Goal: Task Accomplishment & Management: Use online tool/utility

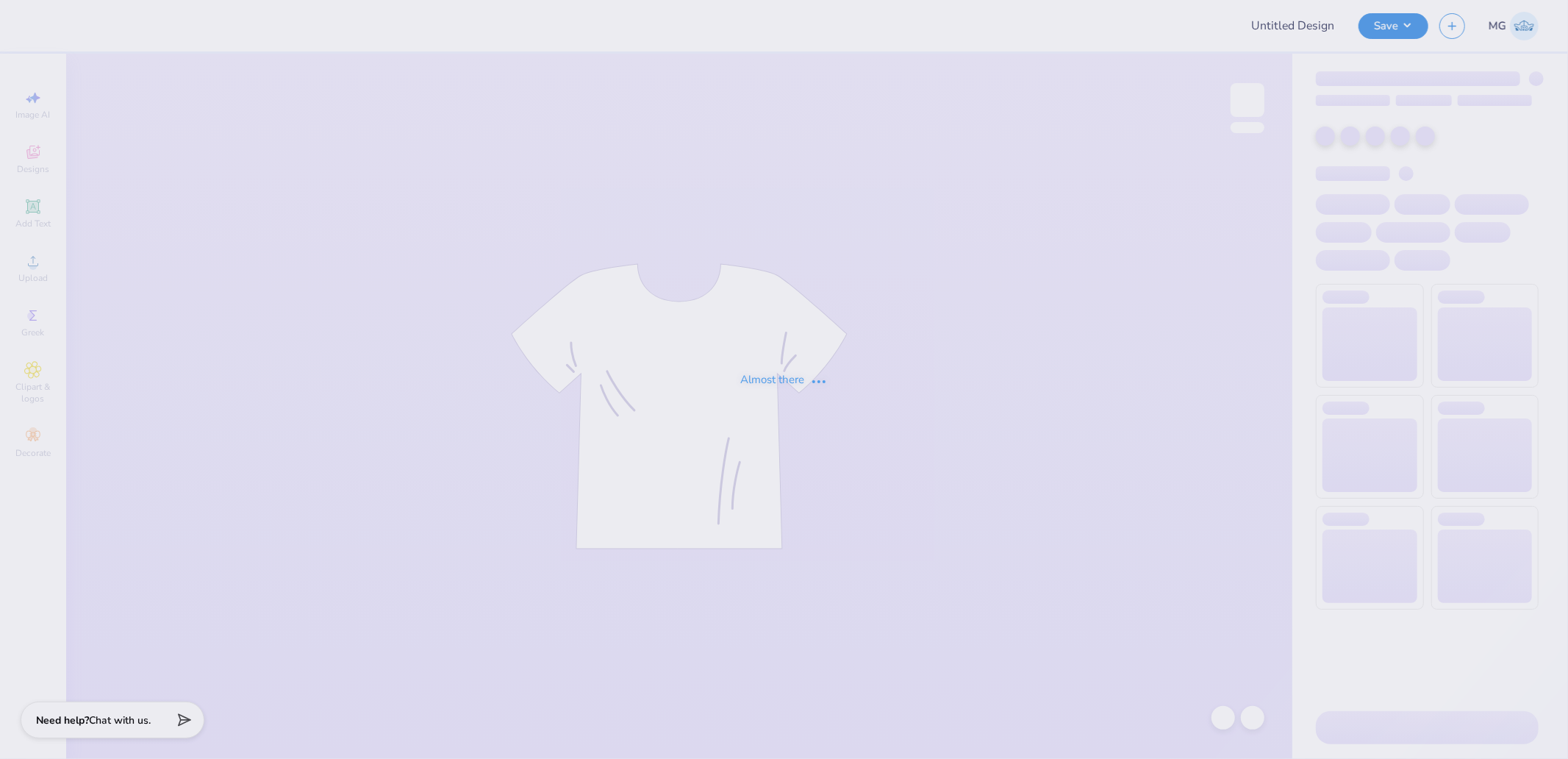
type input "Lambda Chi Alpha Basketball Jersey"
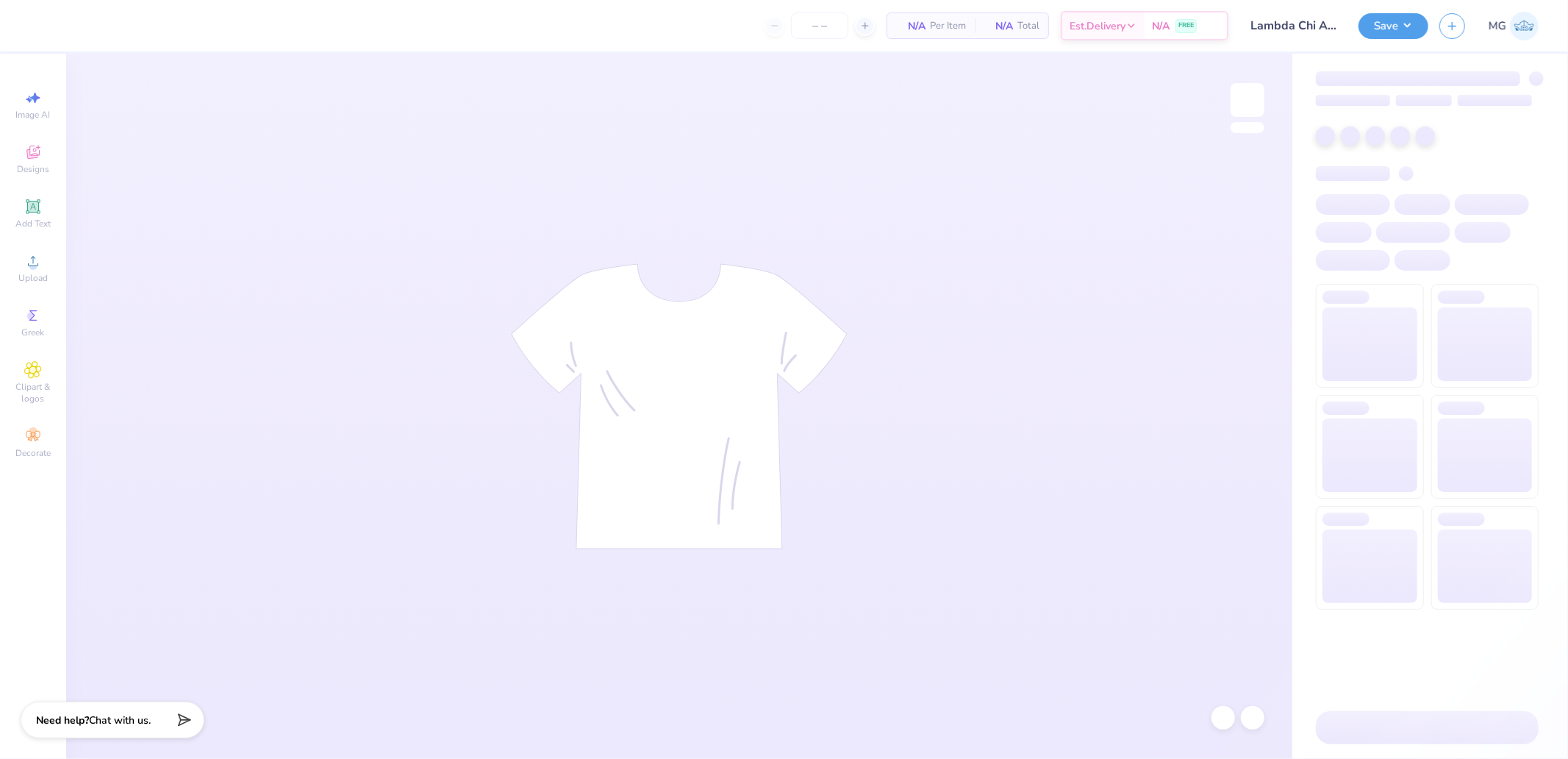
type input "24"
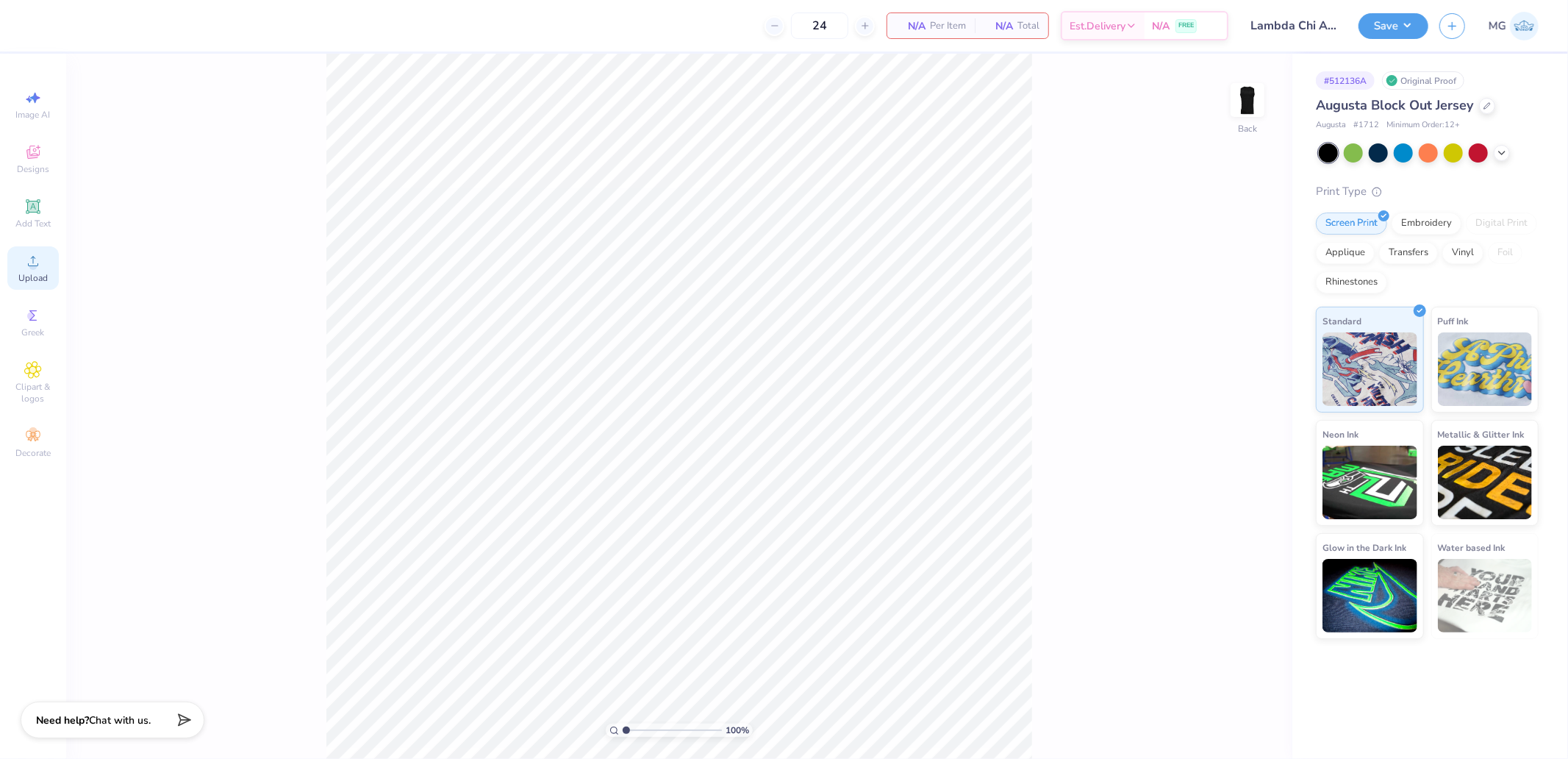
click at [39, 266] on icon at bounding box center [33, 261] width 18 height 18
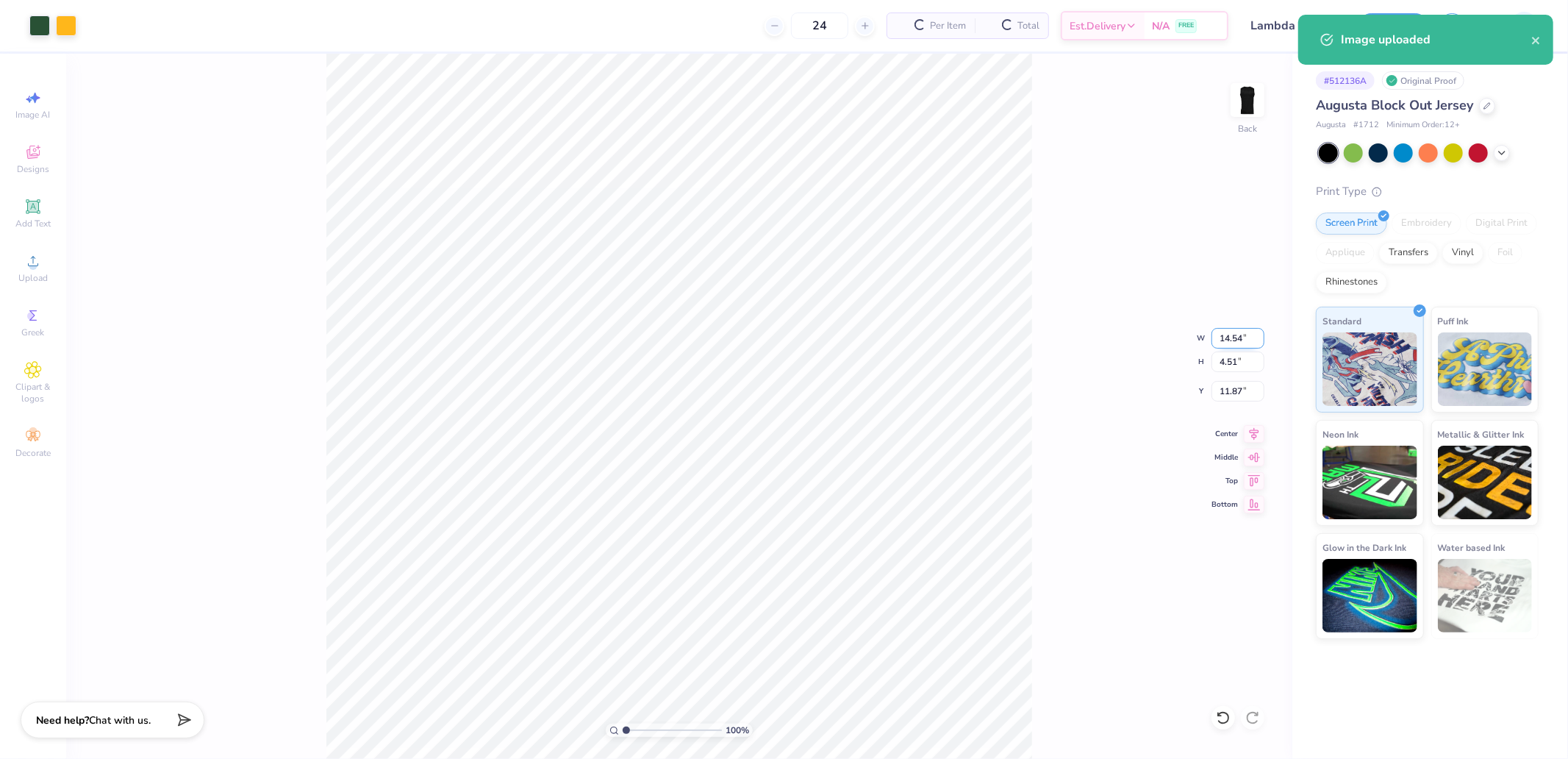
click at [1237, 335] on input "14.54" at bounding box center [1237, 338] width 53 height 21
type input "12.00"
type input "3.72"
click at [1251, 475] on icon at bounding box center [1254, 479] width 21 height 18
type input "0.50"
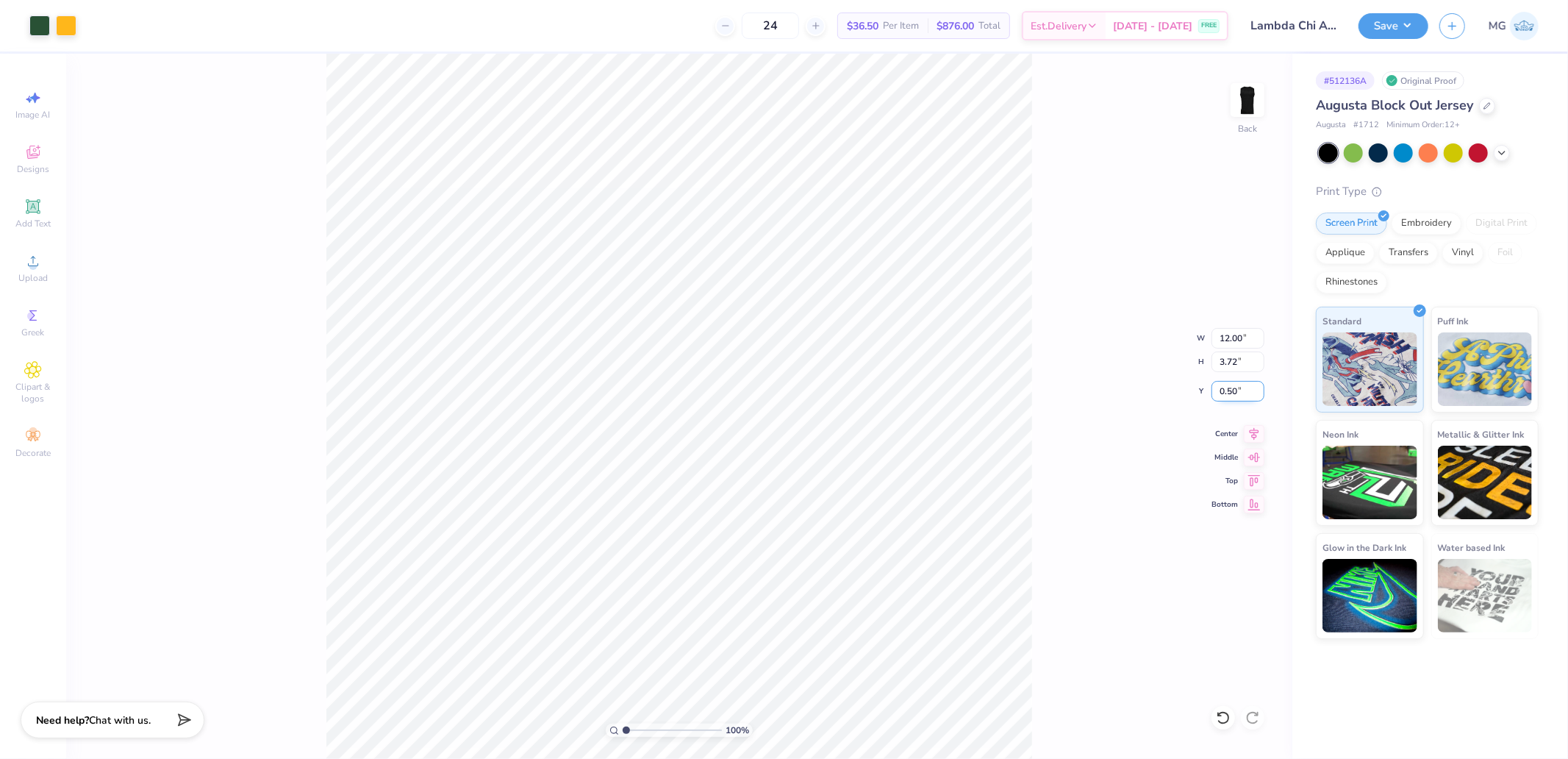
click at [1228, 386] on input "0.50" at bounding box center [1237, 391] width 53 height 21
click at [1231, 324] on div "100 % Back W 12.00 12.00 " H 3.72 3.72 " Y 0.50 0.50 " Center Middle Top Bottom" at bounding box center [679, 406] width 1226 height 705
drag, startPoint x: 1231, startPoint y: 326, endPoint x: 1229, endPoint y: 338, distance: 12.2
click at [1231, 328] on div "100 % Back W 12.00 H 3.72 Y 0.50 Center Middle Top Bottom" at bounding box center [679, 406] width 1226 height 705
click at [1228, 339] on input "12.00" at bounding box center [1237, 338] width 53 height 21
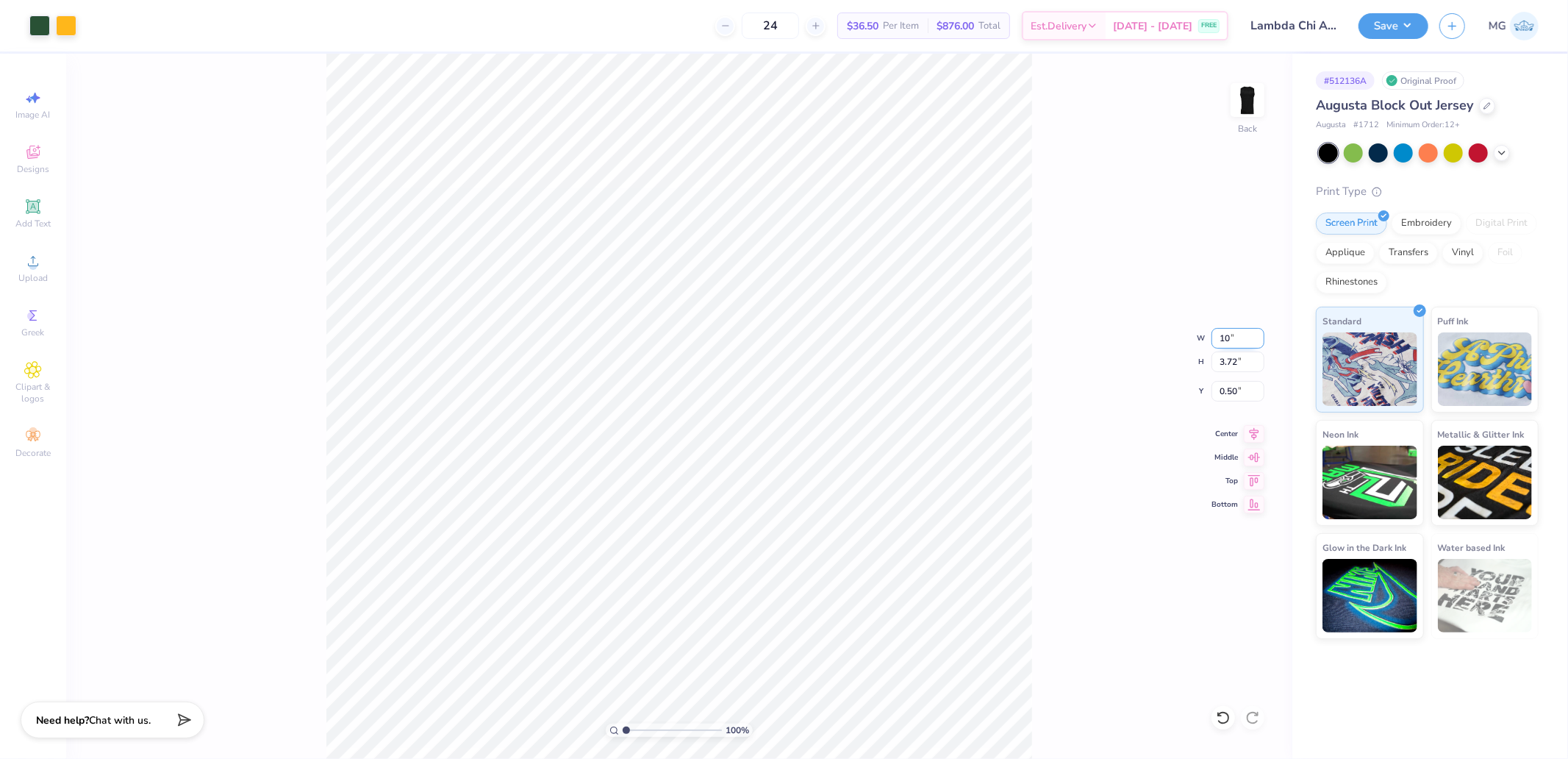
type input "10.00"
type input "3.10"
click at [1233, 387] on input "0.81" at bounding box center [1237, 391] width 53 height 21
type input "3.00"
click at [1237, 361] on input "3.10" at bounding box center [1237, 362] width 53 height 21
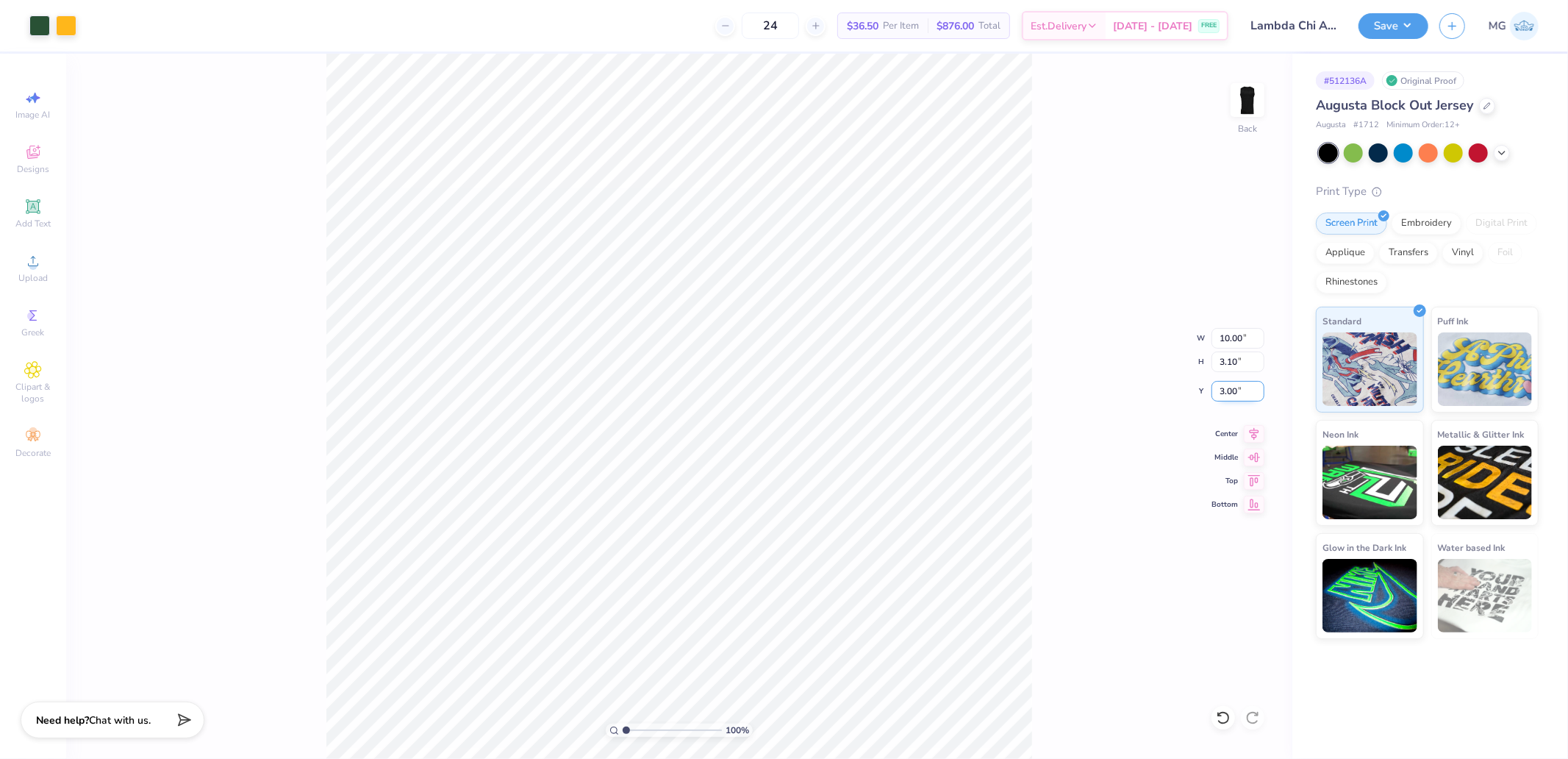
click at [1237, 383] on input "3.00" at bounding box center [1237, 391] width 53 height 21
type input "2.00"
click at [1254, 97] on img at bounding box center [1247, 100] width 59 height 59
click at [28, 260] on icon at bounding box center [33, 261] width 18 height 18
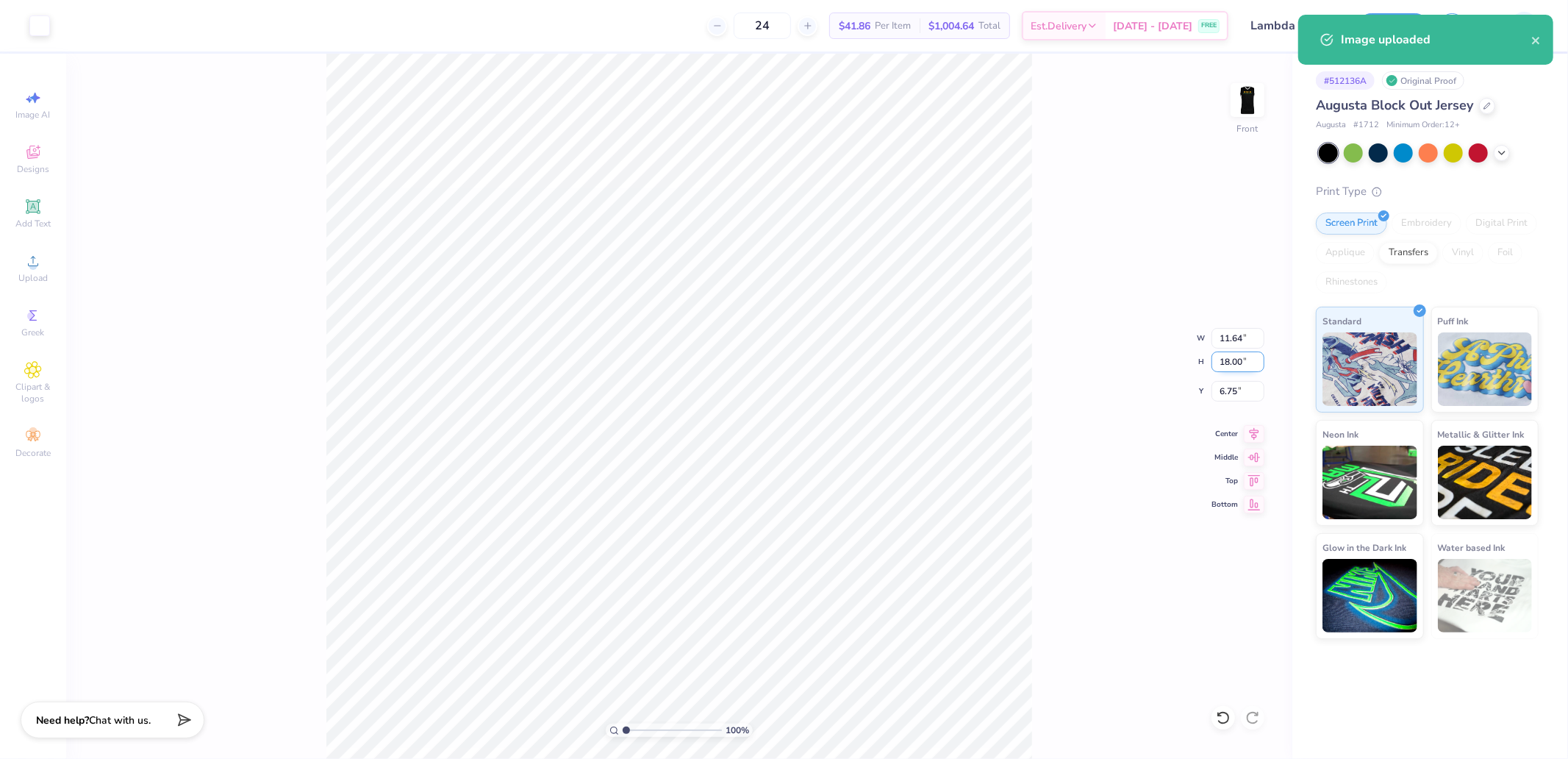
click at [1237, 358] on input "18.00" at bounding box center [1237, 362] width 53 height 21
type input "15"
type input "9.70"
type input "15.00"
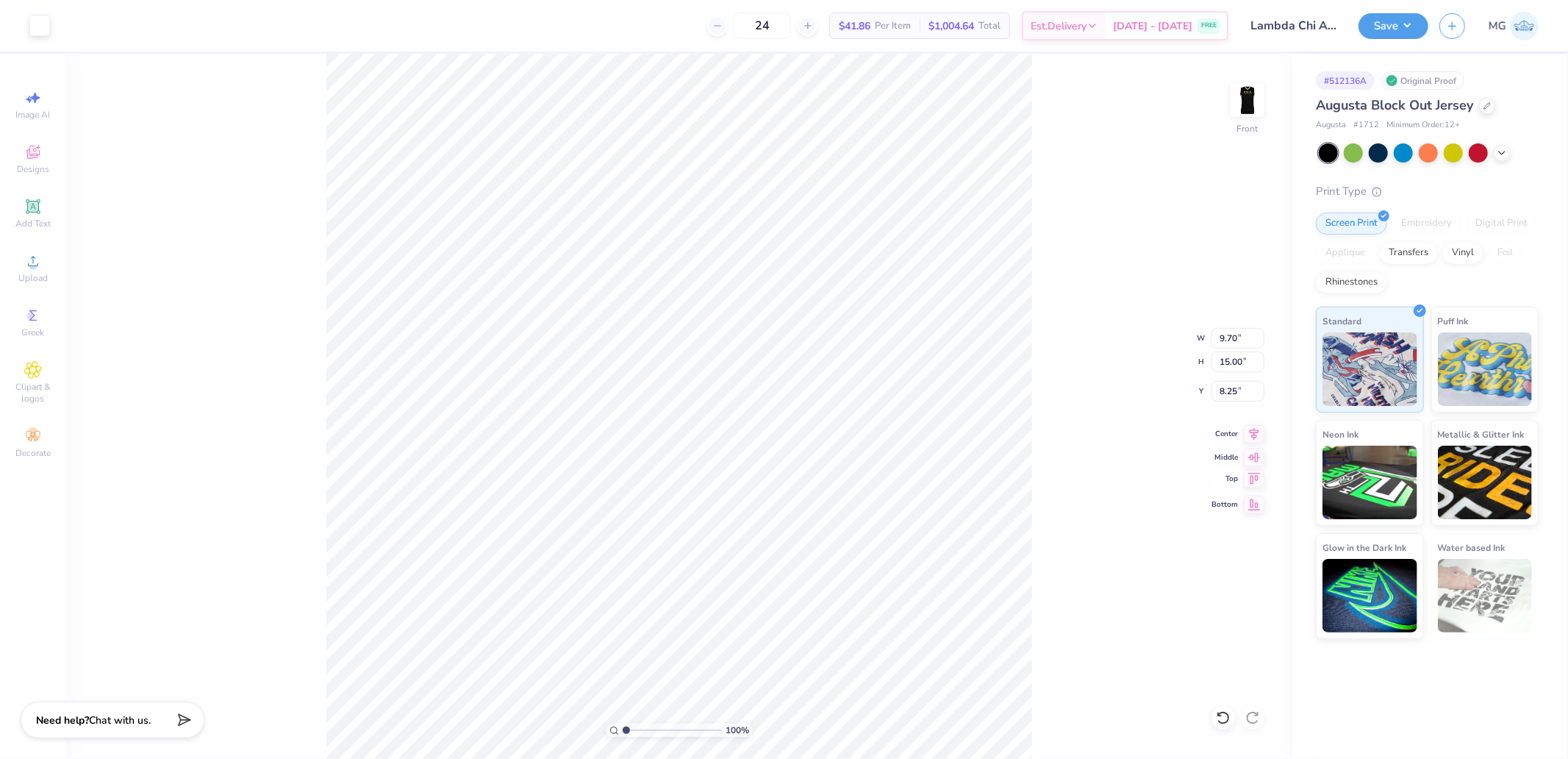
click at [1257, 472] on icon at bounding box center [1254, 479] width 21 height 18
click at [1253, 474] on icon at bounding box center [1254, 479] width 21 height 18
click at [1237, 397] on input "0.50" at bounding box center [1237, 391] width 53 height 21
type input "3.00"
click at [1391, 15] on button "Save" at bounding box center [1393, 24] width 70 height 26
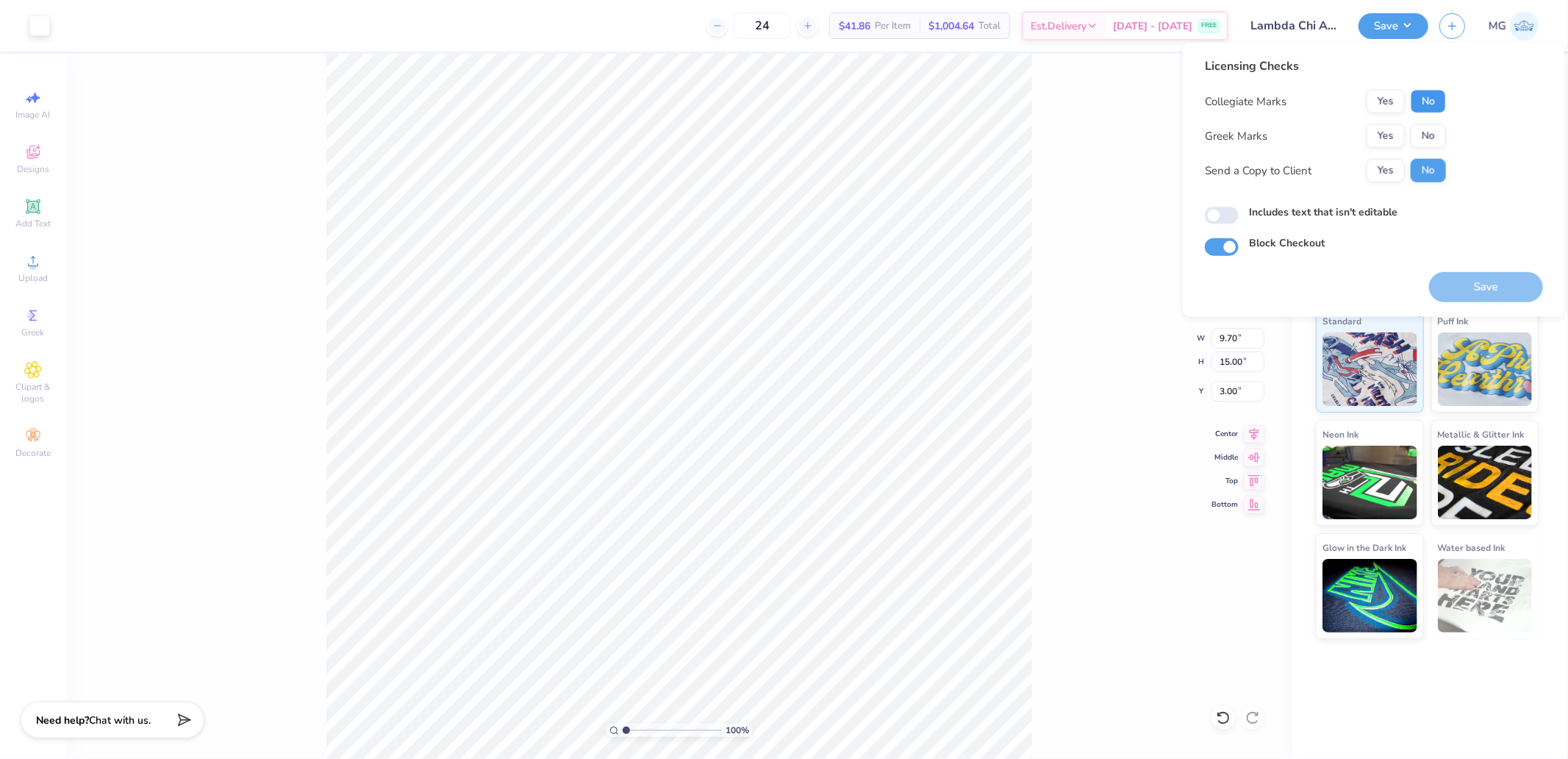
click at [1434, 101] on button "No" at bounding box center [1428, 101] width 35 height 23
click at [1385, 132] on button "Yes" at bounding box center [1385, 135] width 39 height 23
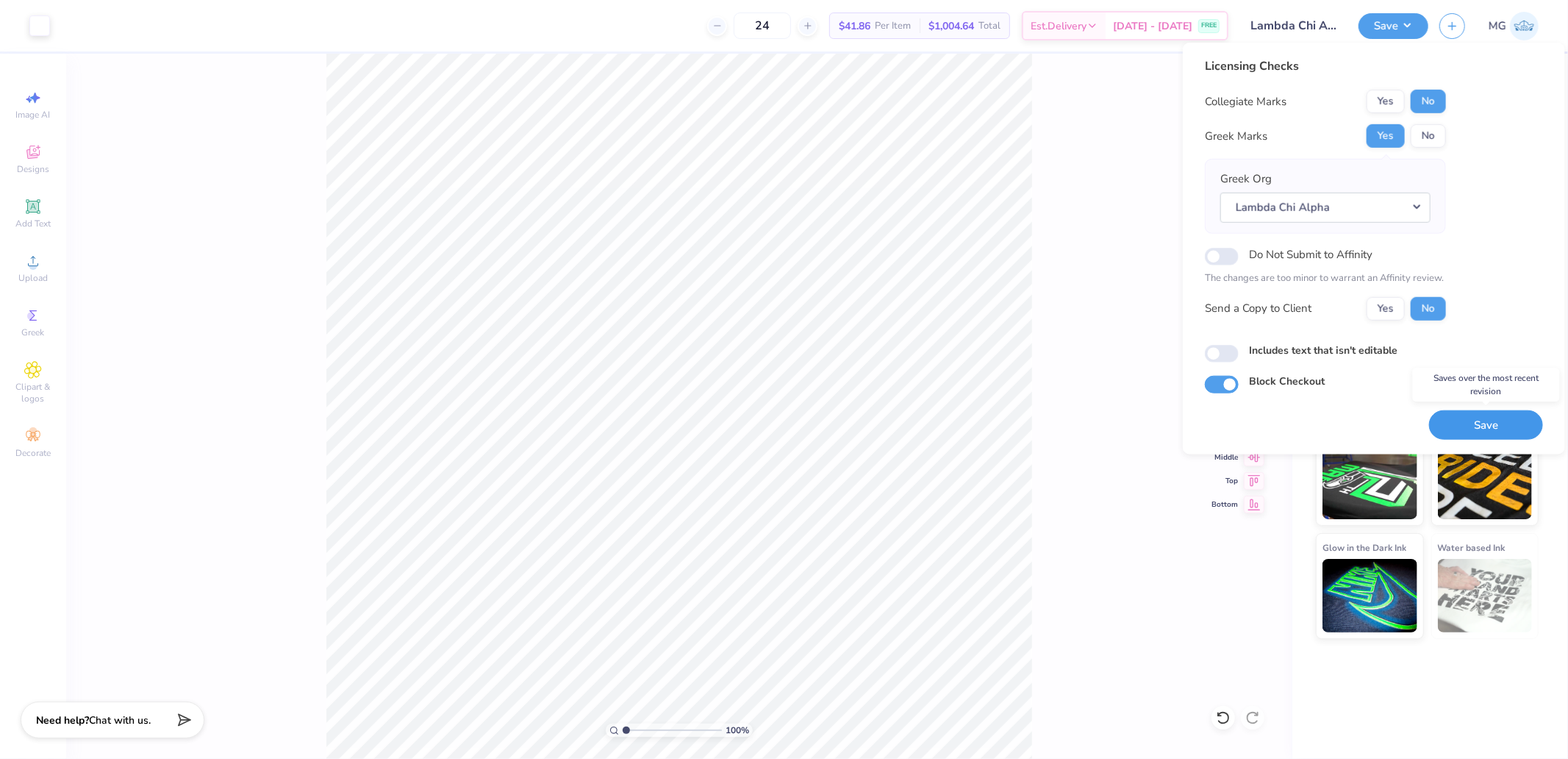
click at [1475, 423] on button "Save" at bounding box center [1486, 424] width 114 height 30
